Goal: Information Seeking & Learning: Learn about a topic

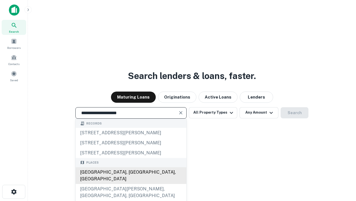
click at [131, 184] on div "Santa Monica, CA, USA" at bounding box center [131, 175] width 111 height 17
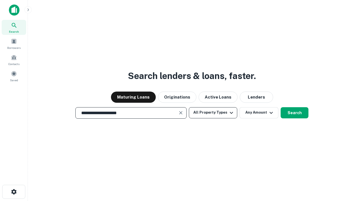
type input "**********"
click at [213, 112] on button "All Property Types" at bounding box center [213, 112] width 48 height 11
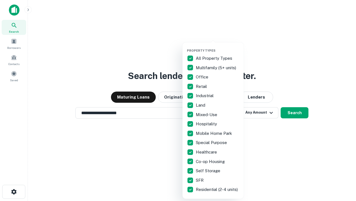
click at [218, 47] on button "button" at bounding box center [217, 47] width 61 height 0
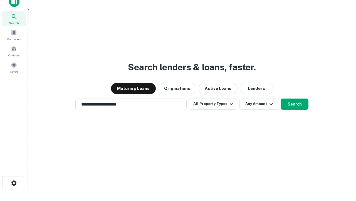
scroll to position [3, 67]
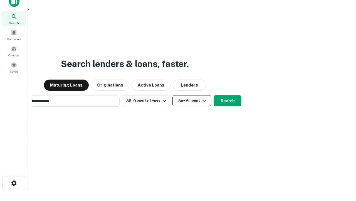
click at [173, 95] on button "Any Amount" at bounding box center [192, 100] width 39 height 11
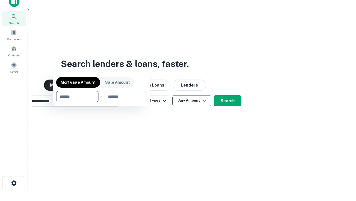
scroll to position [9, 0]
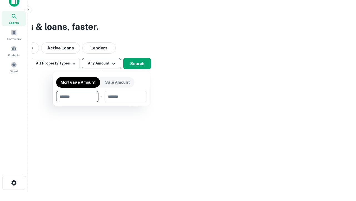
type input "*******"
click at [102, 102] on button "button" at bounding box center [101, 102] width 91 height 0
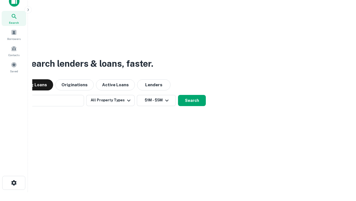
scroll to position [9, 0]
click at [178, 95] on button "Search" at bounding box center [192, 100] width 28 height 11
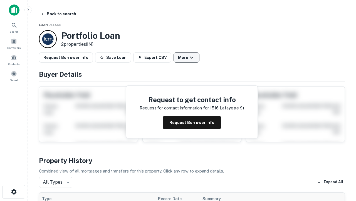
click at [187, 57] on button "More" at bounding box center [187, 57] width 26 height 10
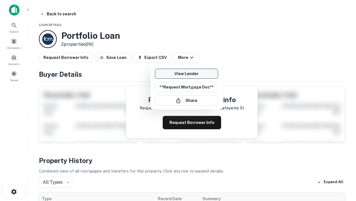
click at [187, 74] on link "View Lender" at bounding box center [186, 74] width 63 height 10
